Goal: Task Accomplishment & Management: Manage account settings

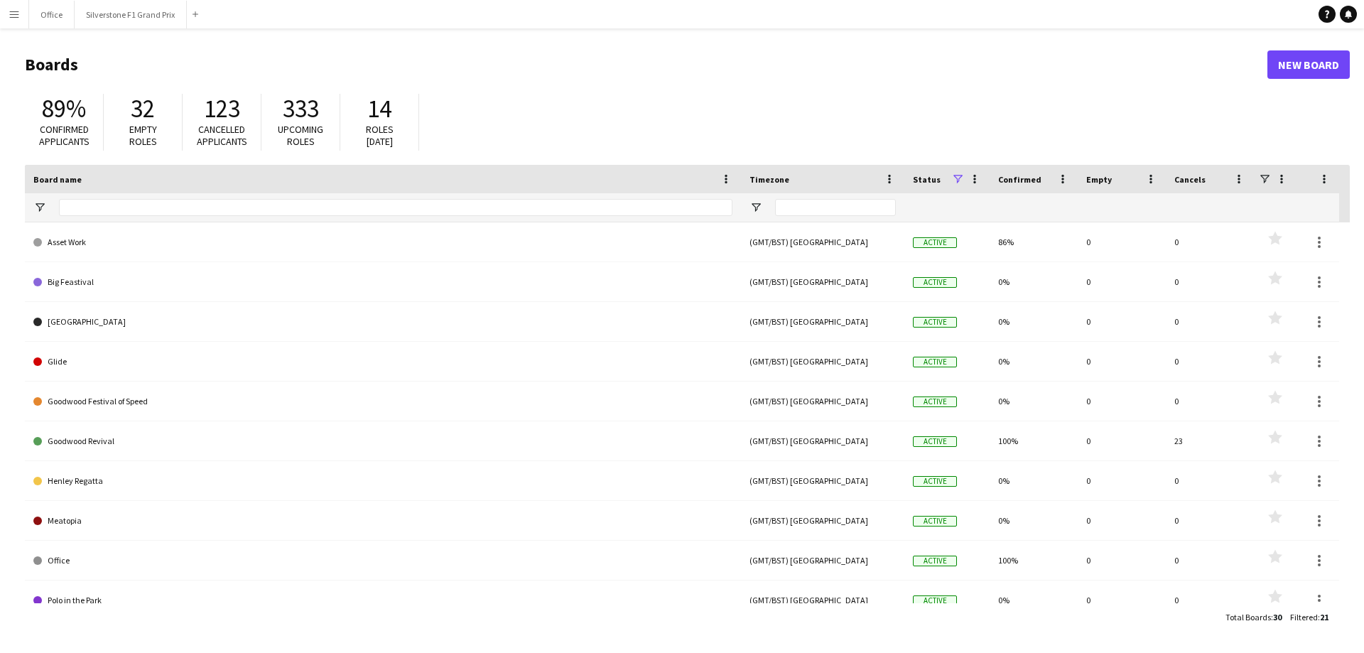
click at [9, 14] on app-icon "Menu" at bounding box center [14, 14] width 11 height 11
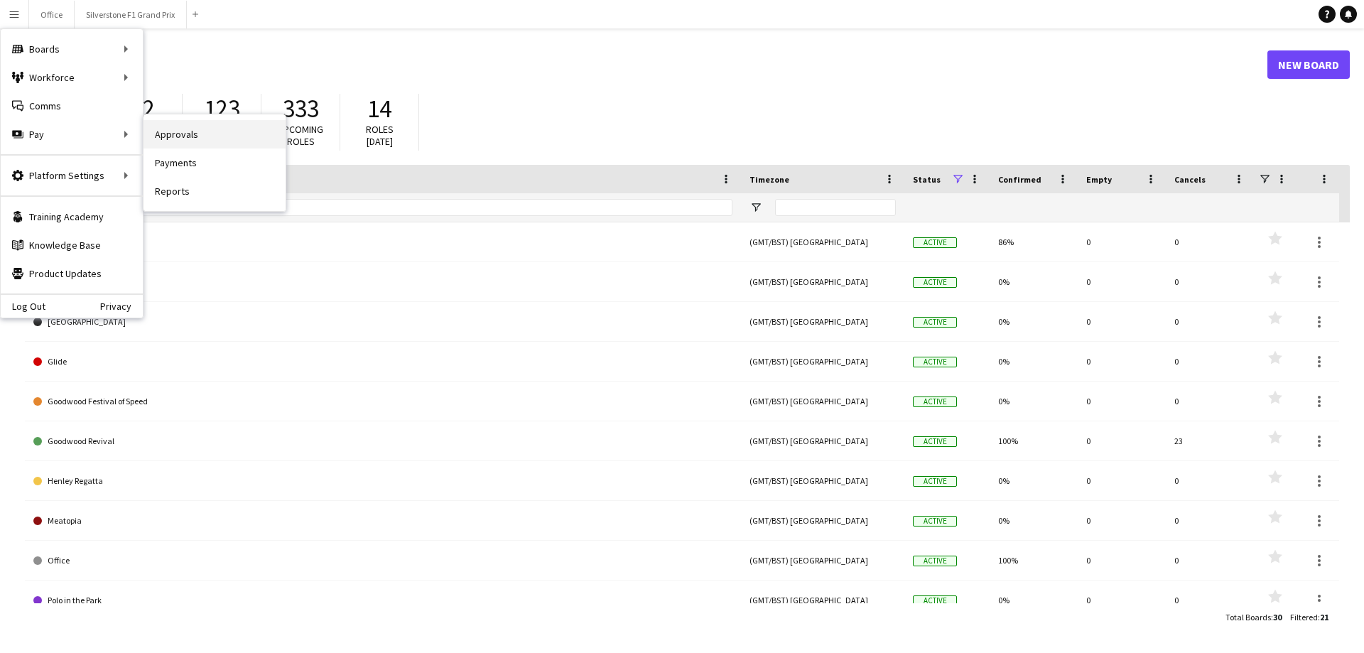
click at [158, 134] on link "Approvals" at bounding box center [215, 134] width 142 height 28
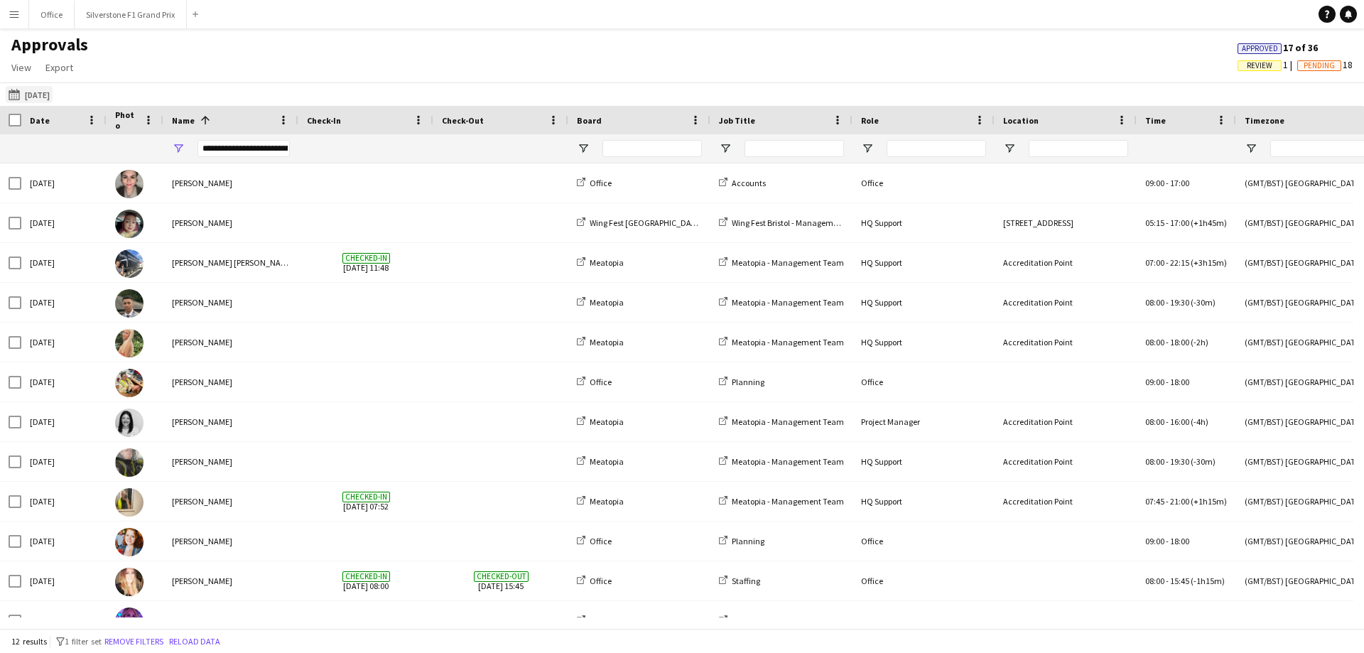
click at [53, 95] on button "[DATE] [DATE]" at bounding box center [29, 94] width 47 height 17
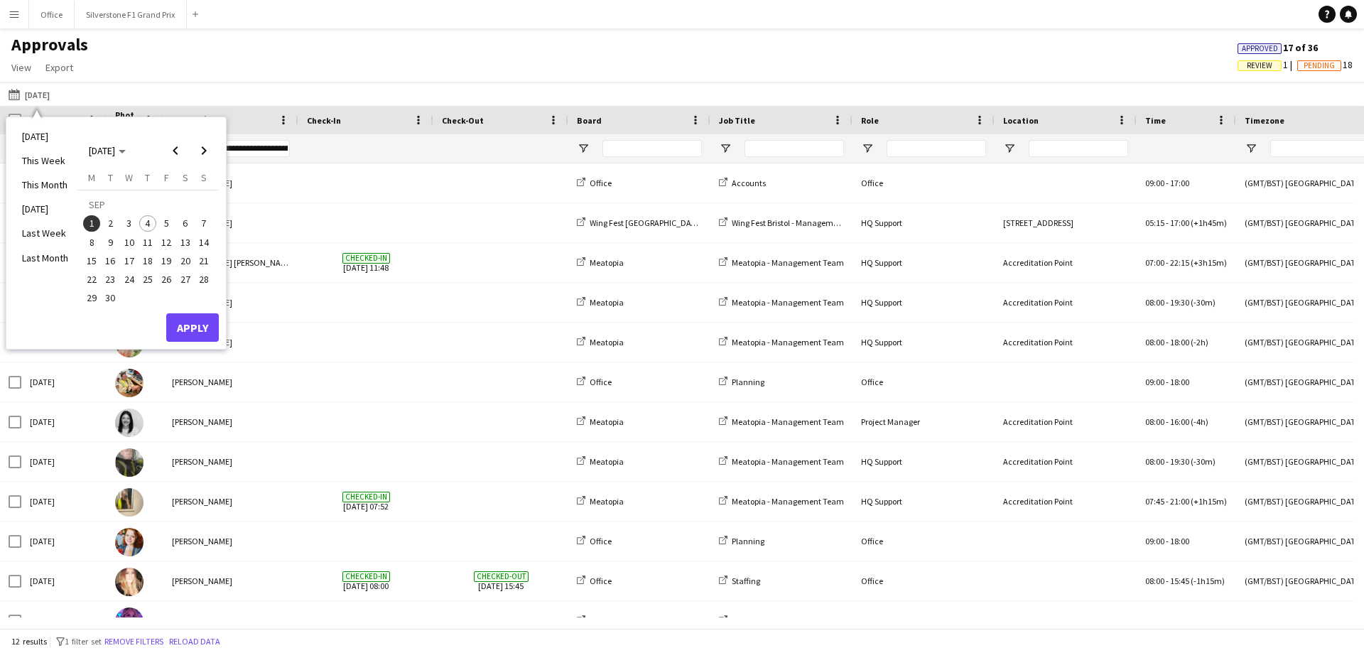
click at [109, 228] on span "2" at bounding box center [110, 223] width 17 height 17
click at [128, 224] on span "3" at bounding box center [129, 223] width 17 height 17
click at [181, 322] on button "Apply" at bounding box center [192, 327] width 53 height 28
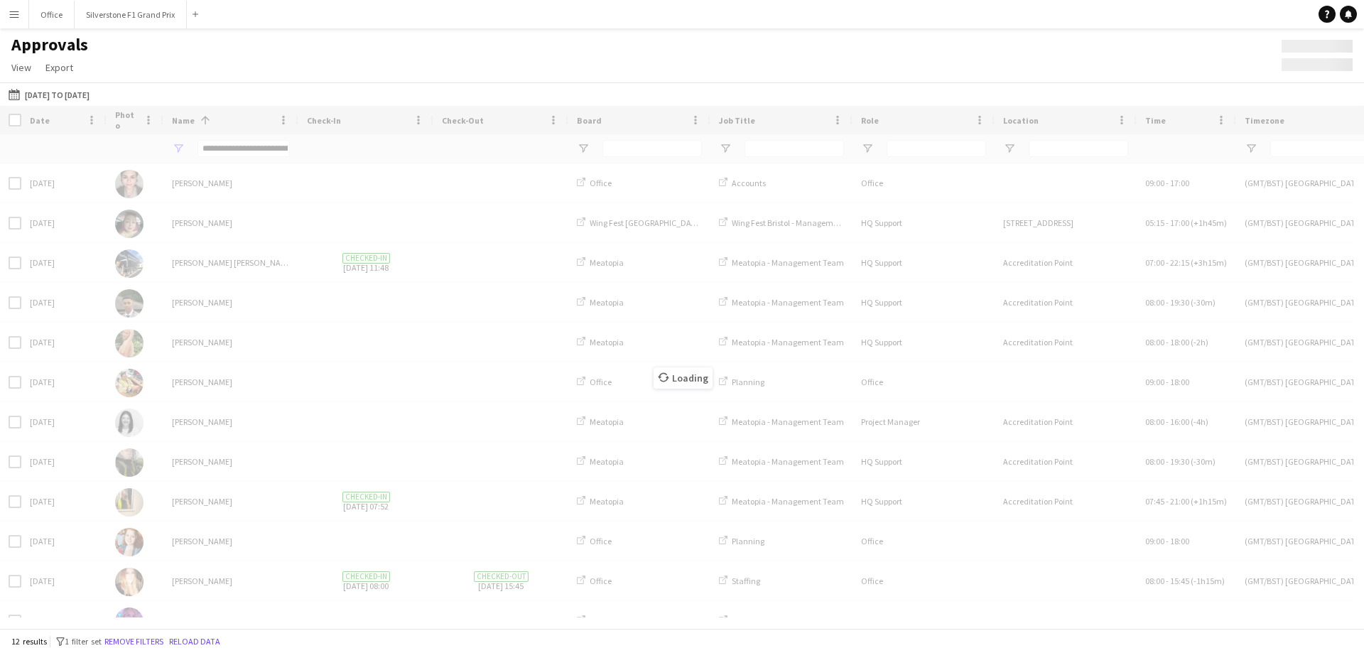
type input "**********"
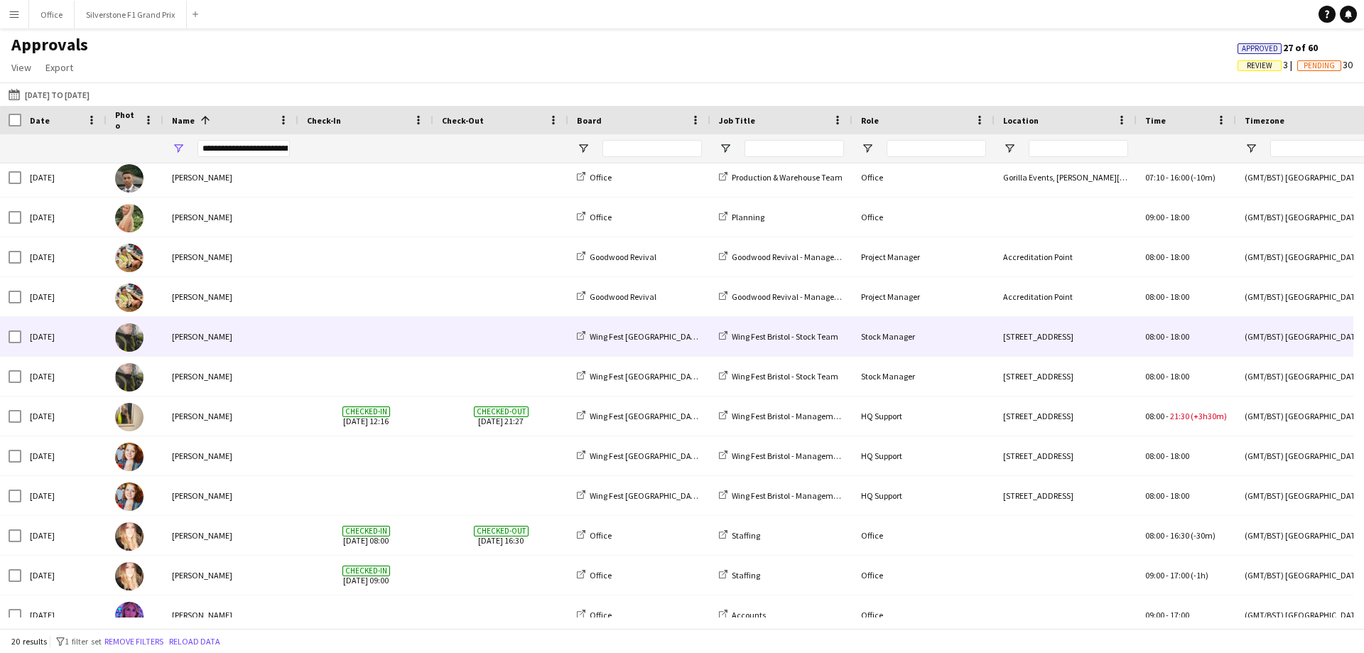
scroll to position [342, 0]
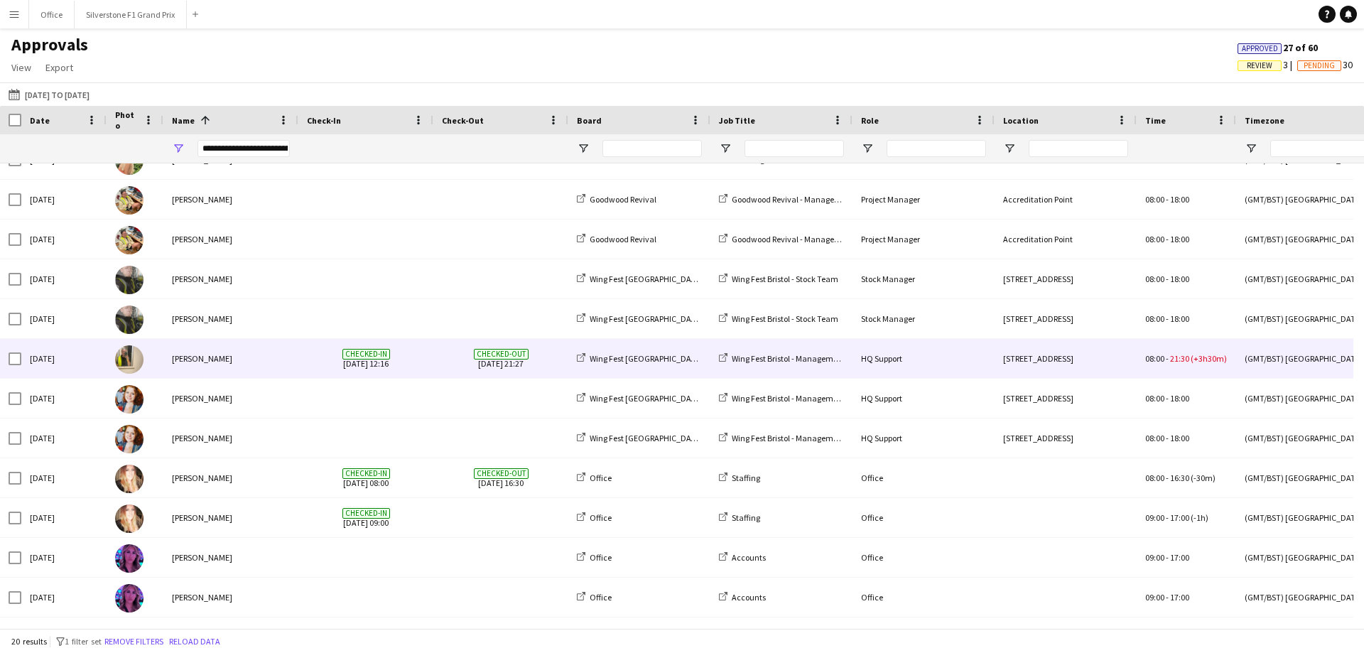
drag, startPoint x: 318, startPoint y: 345, endPoint x: 298, endPoint y: 343, distance: 19.9
click at [318, 345] on span "Checked-in [DATE] 12:16" at bounding box center [366, 358] width 118 height 39
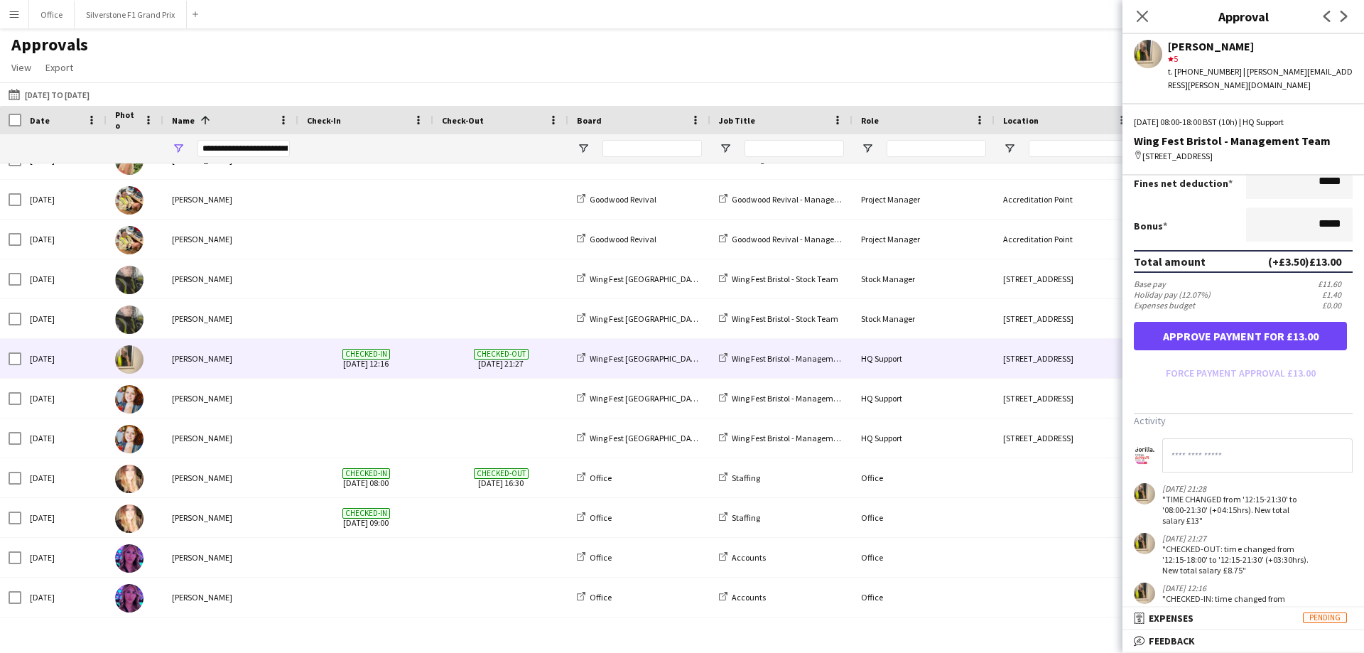
scroll to position [362, 0]
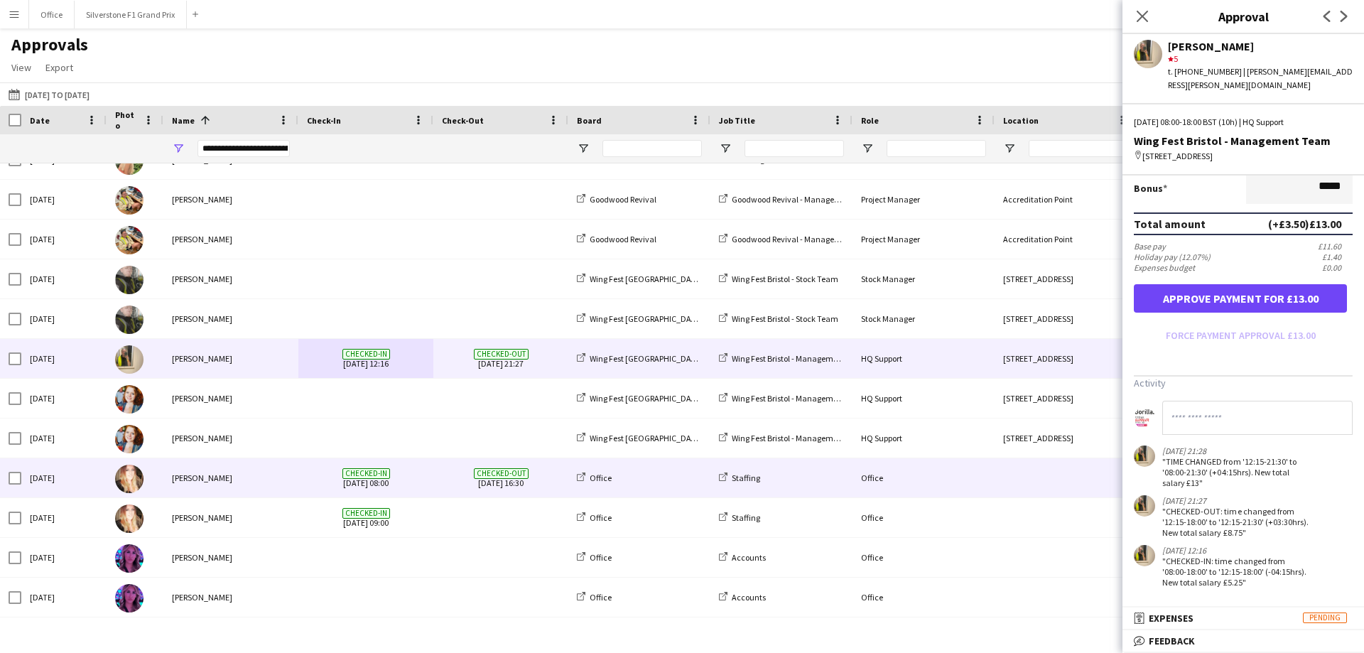
click at [232, 513] on div "[PERSON_NAME]" at bounding box center [230, 517] width 135 height 39
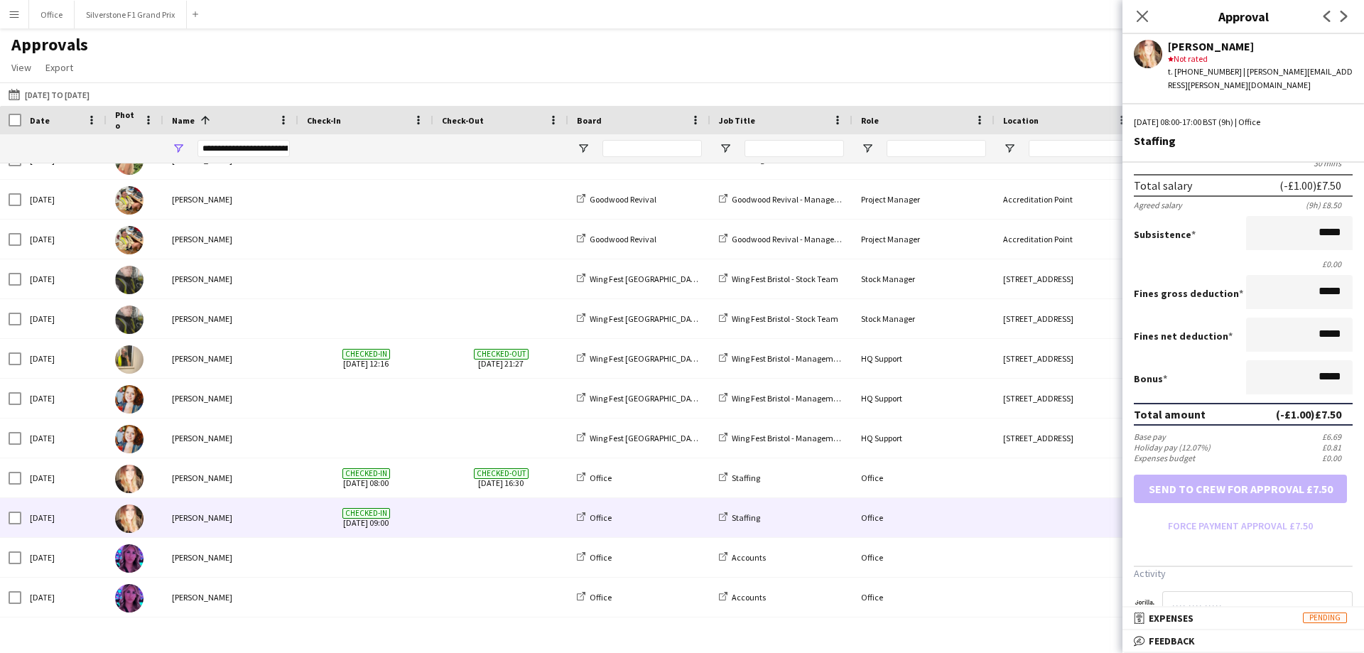
scroll to position [0, 0]
